Goal: Task Accomplishment & Management: Use online tool/utility

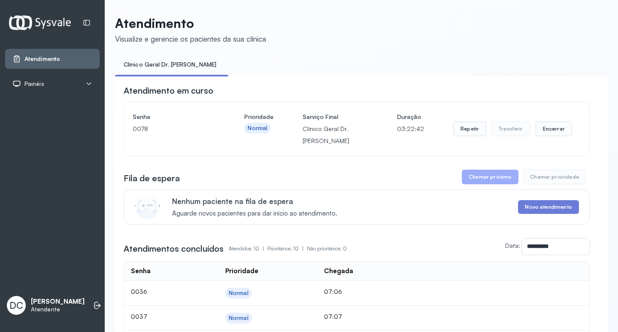
scroll to position [86, 0]
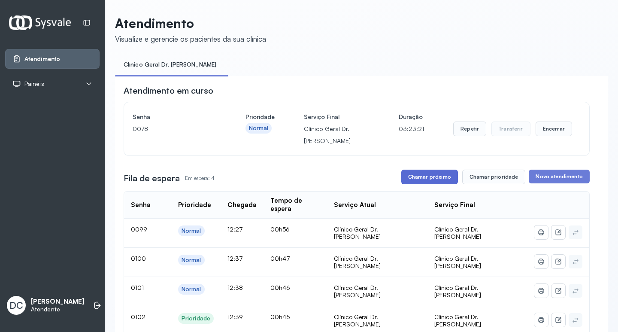
click at [428, 179] on button "Chamar próximo" at bounding box center [429, 177] width 57 height 15
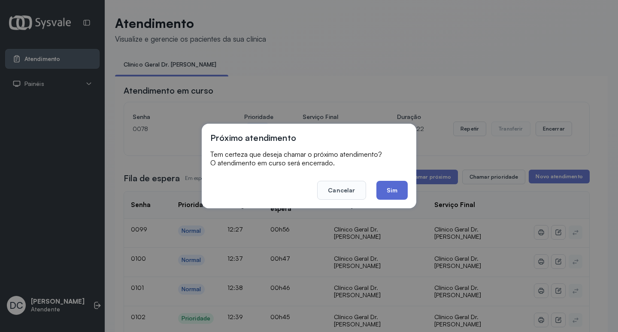
click at [391, 191] on button "Sim" at bounding box center [392, 190] width 31 height 19
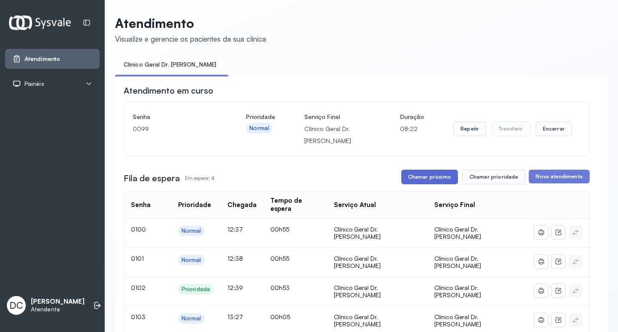
click at [440, 179] on button "Chamar próximo" at bounding box center [429, 177] width 57 height 15
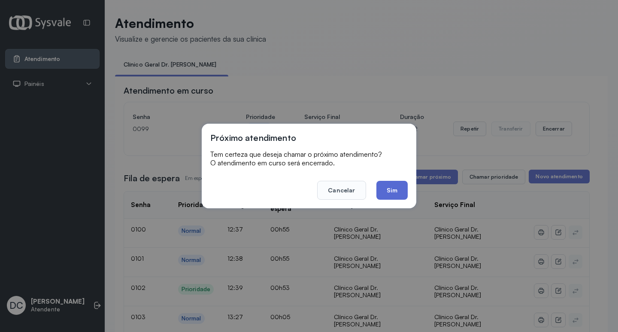
click at [395, 194] on button "Sim" at bounding box center [392, 190] width 31 height 19
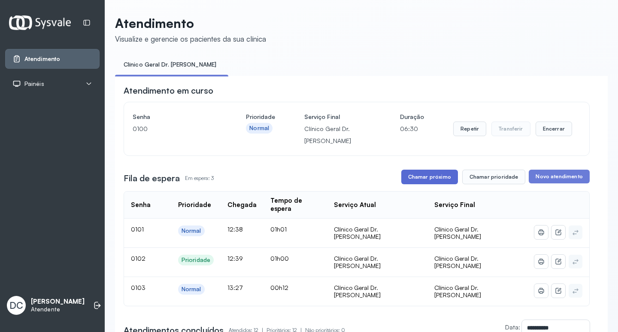
click at [425, 176] on button "Chamar próximo" at bounding box center [429, 177] width 57 height 15
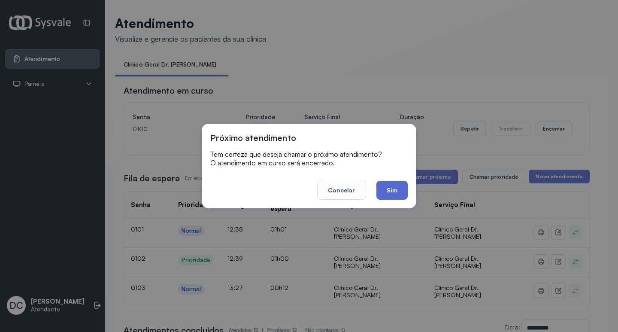
click at [401, 188] on button "Sim" at bounding box center [392, 190] width 31 height 19
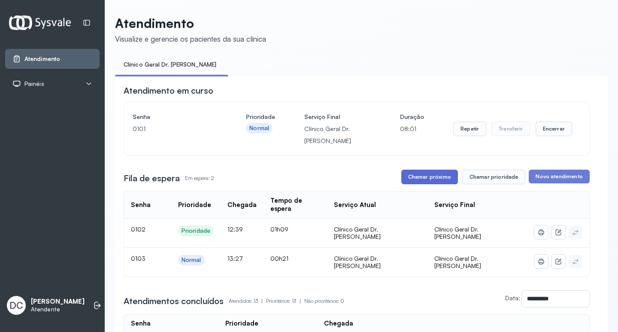
click at [422, 179] on button "Chamar próximo" at bounding box center [429, 177] width 57 height 15
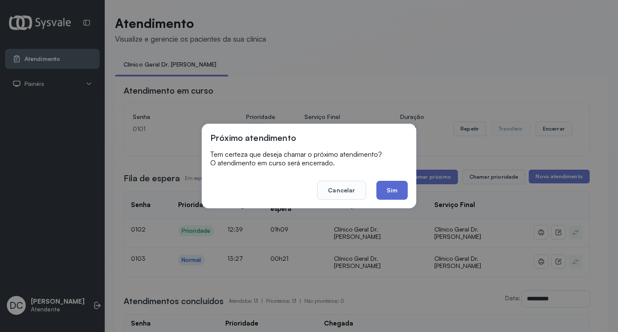
click at [396, 189] on button "Sim" at bounding box center [392, 190] width 31 height 19
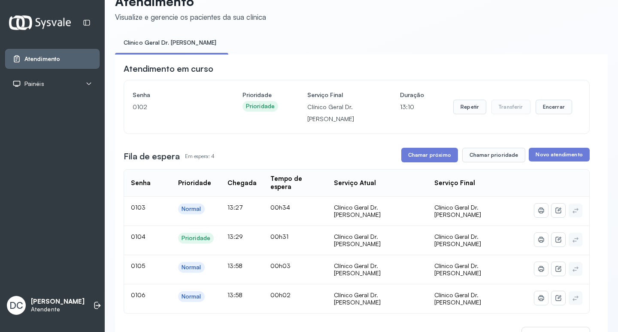
scroll to position [43, 0]
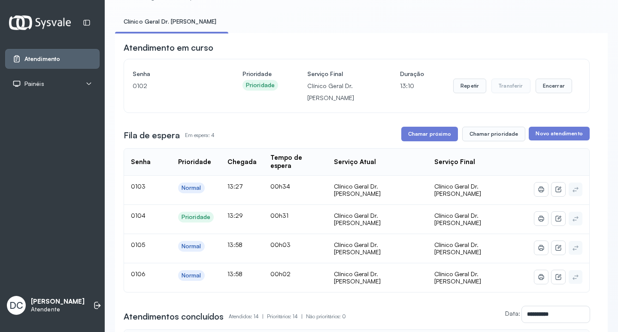
click at [432, 152] on th "Serviço Final" at bounding box center [478, 162] width 100 height 27
click at [419, 133] on button "Chamar próximo" at bounding box center [429, 134] width 57 height 15
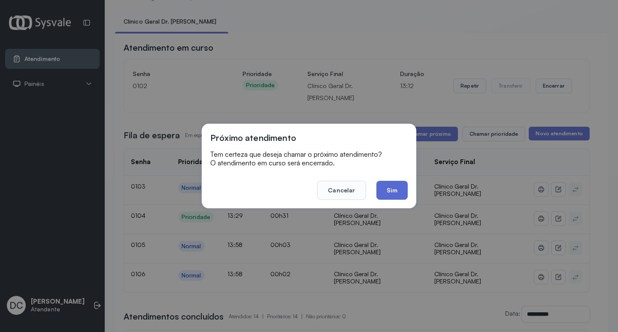
click at [397, 191] on button "Sim" at bounding box center [392, 190] width 31 height 19
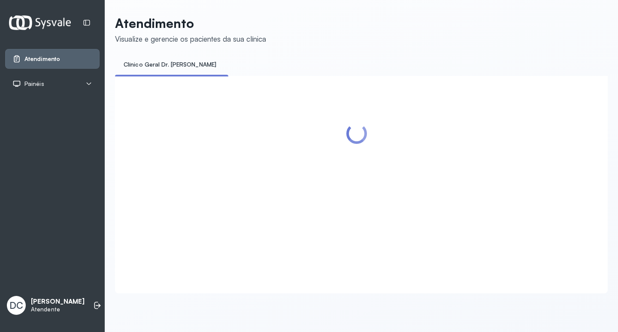
scroll to position [0, 0]
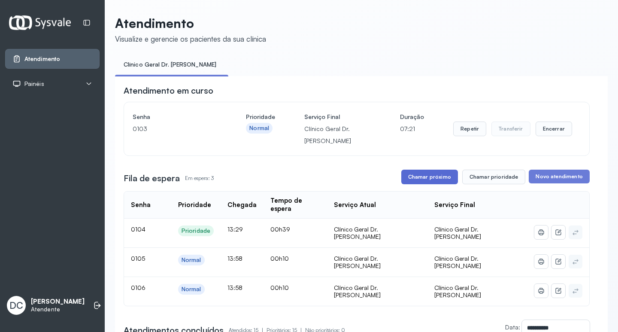
click at [443, 178] on button "Chamar próximo" at bounding box center [429, 177] width 57 height 15
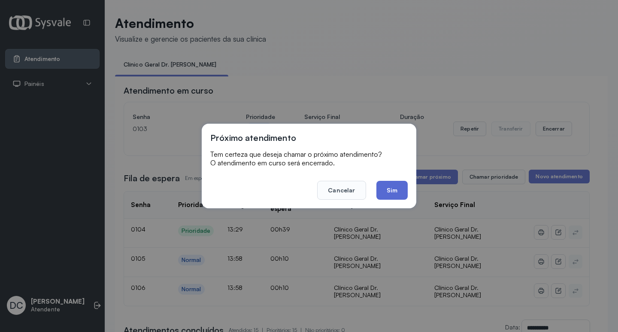
click at [389, 191] on button "Sim" at bounding box center [392, 190] width 31 height 19
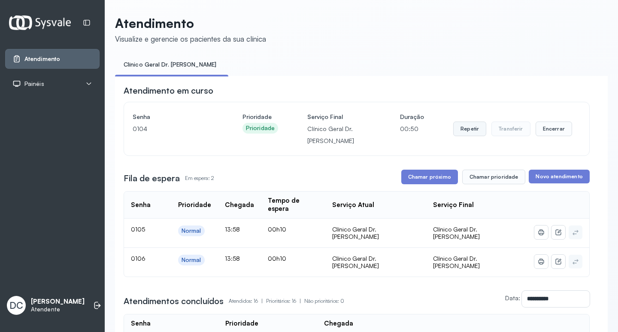
click at [472, 134] on button "Repetir" at bounding box center [469, 129] width 33 height 15
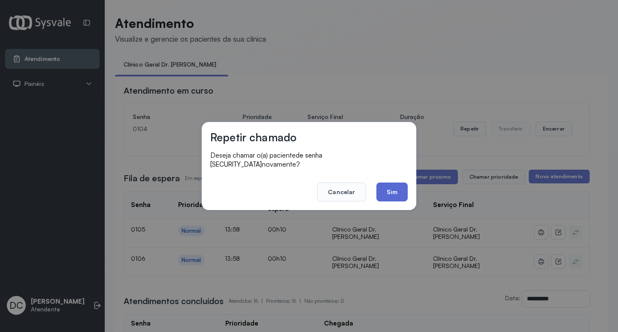
click at [398, 185] on button "Sim" at bounding box center [392, 191] width 31 height 19
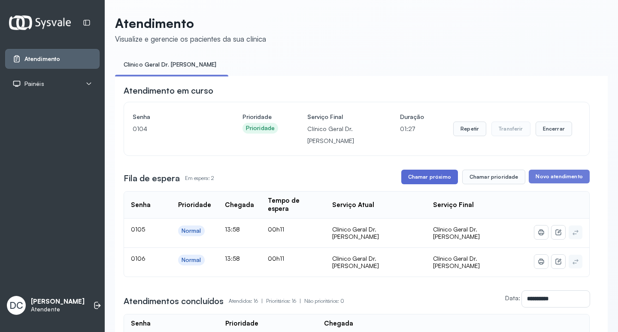
click at [428, 178] on button "Chamar próximo" at bounding box center [429, 177] width 57 height 15
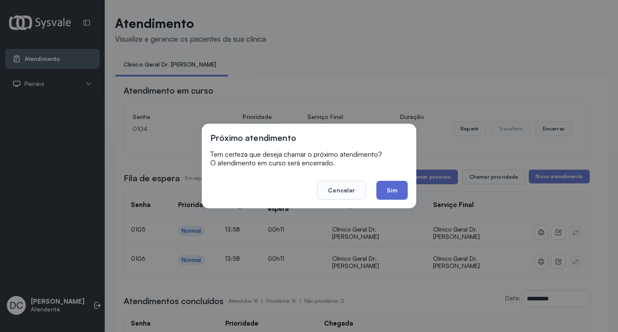
click at [399, 188] on button "Sim" at bounding box center [392, 190] width 31 height 19
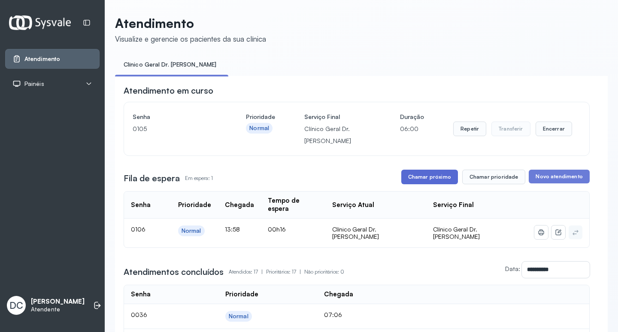
click at [429, 176] on button "Chamar próximo" at bounding box center [429, 177] width 57 height 15
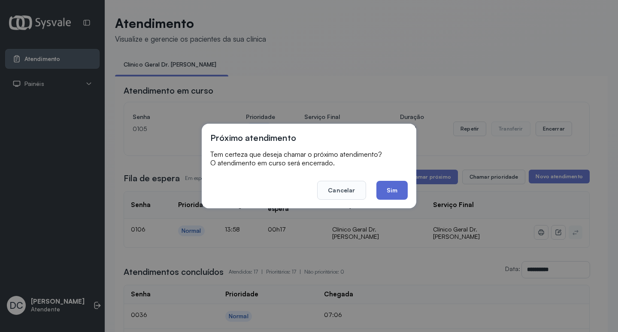
click at [401, 186] on button "Sim" at bounding box center [392, 190] width 31 height 19
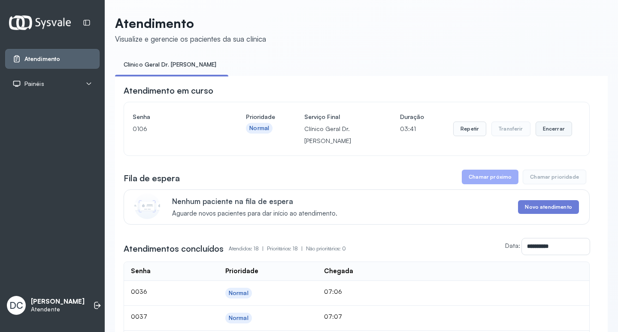
click at [549, 131] on button "Encerrar" at bounding box center [554, 129] width 36 height 15
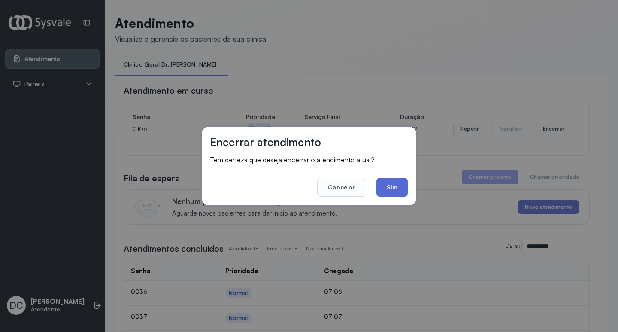
click at [386, 194] on button "Sim" at bounding box center [392, 187] width 31 height 19
